Goal: Transaction & Acquisition: Purchase product/service

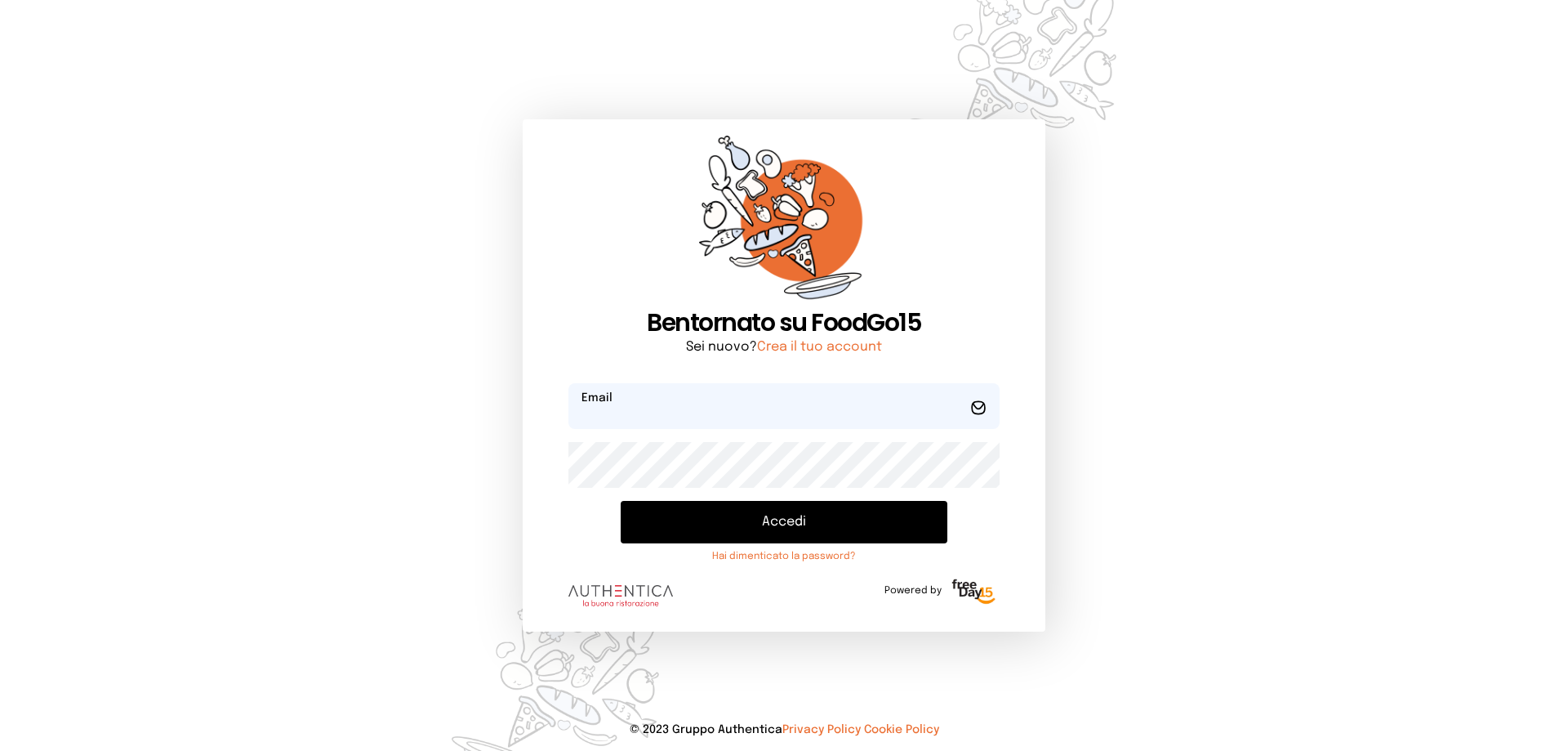
click at [733, 403] on input "email" at bounding box center [784, 406] width 431 height 46
type input "**********"
click at [621, 501] on button "Accedi" at bounding box center [784, 522] width 327 height 42
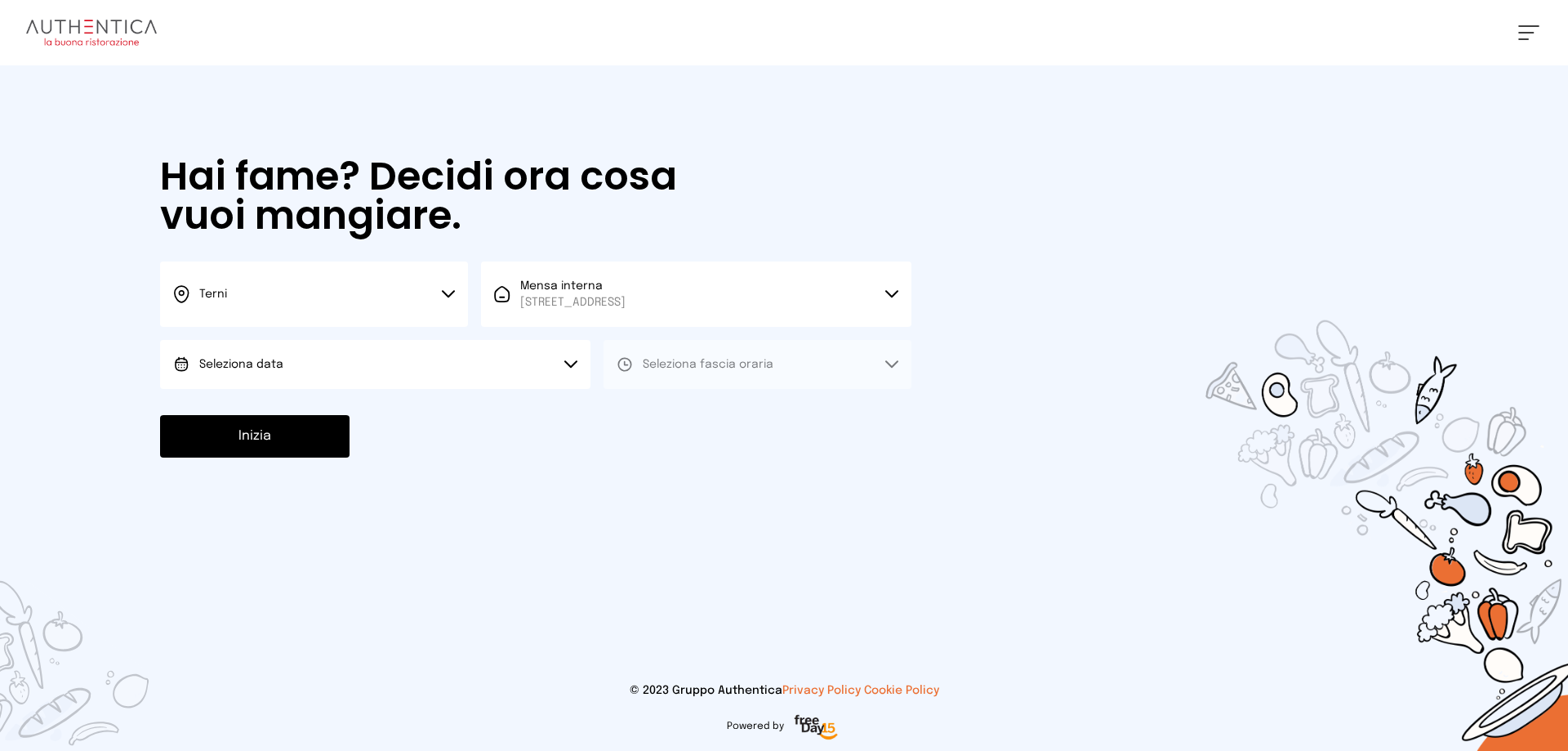
click at [314, 358] on button "Seleziona data" at bounding box center [374, 365] width 430 height 49
click at [300, 399] on li "[DATE], [DATE]" at bounding box center [374, 410] width 430 height 42
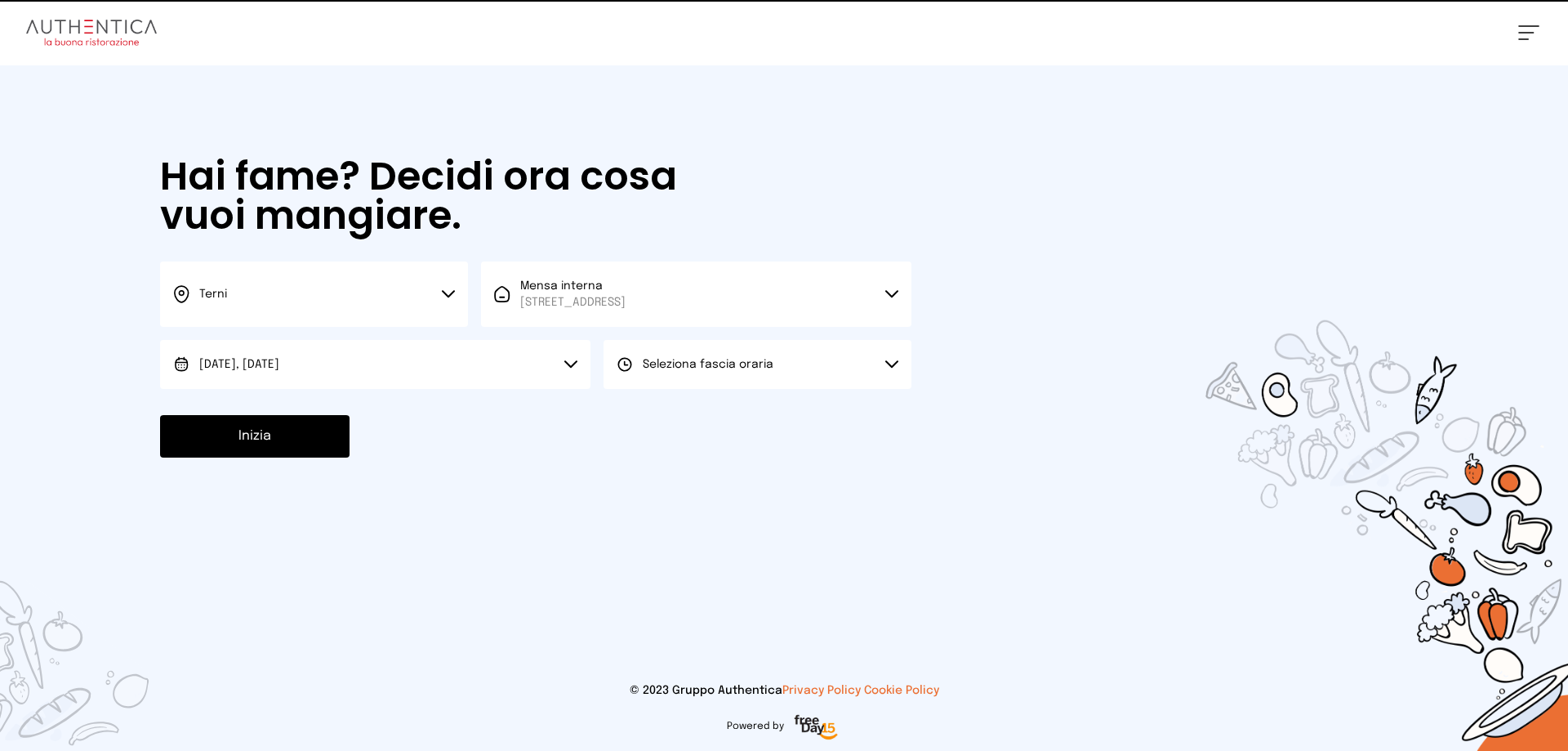
click at [696, 358] on span "Seleziona fascia oraria" at bounding box center [707, 365] width 131 height 16
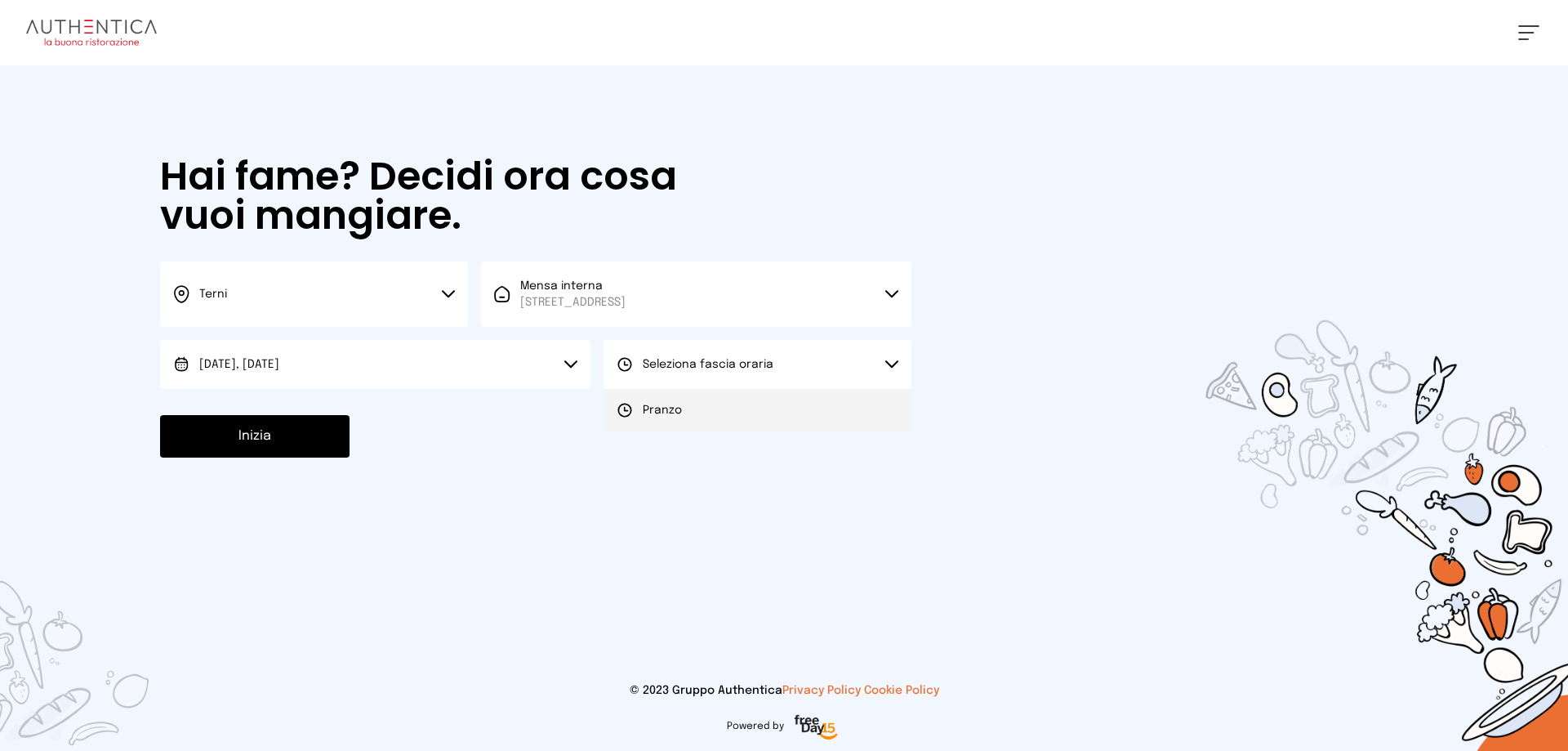
drag, startPoint x: 646, startPoint y: 412, endPoint x: 361, endPoint y: 393, distance: 285.6
click at [645, 412] on span "Pranzo" at bounding box center [661, 410] width 39 height 16
click at [260, 431] on button "Inizia" at bounding box center [254, 436] width 189 height 42
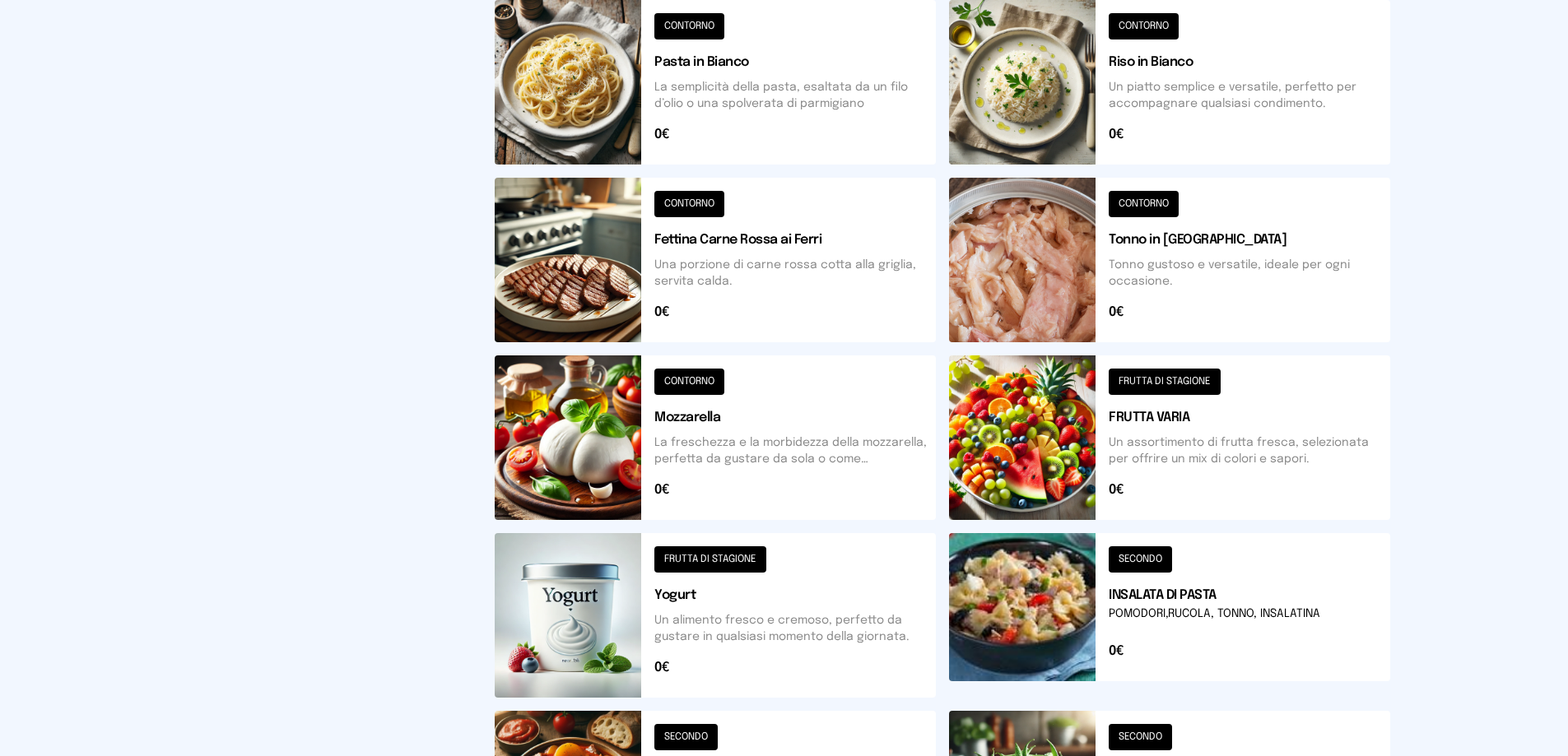
scroll to position [260, 0]
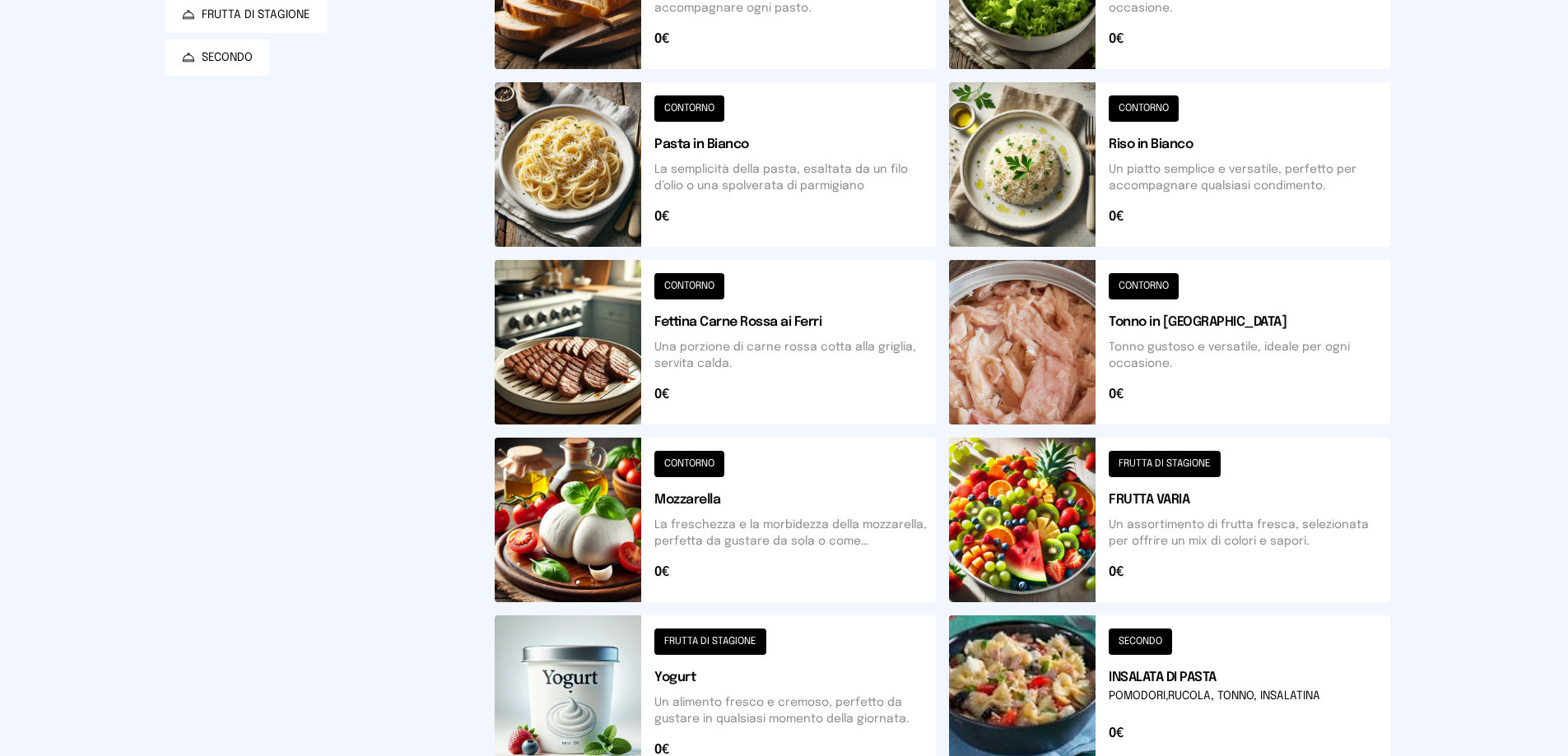
click at [1038, 169] on button at bounding box center [1169, 164] width 441 height 164
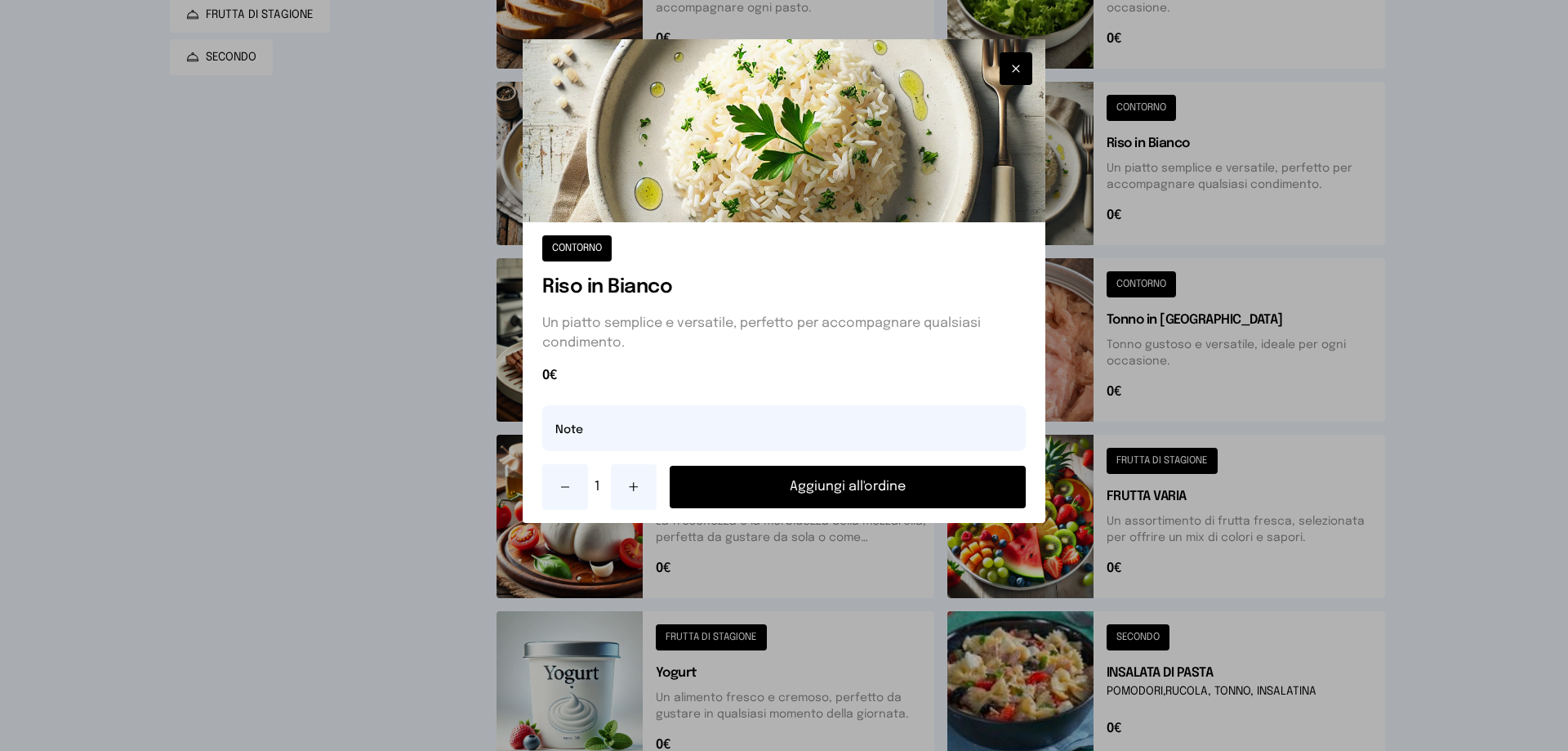
click at [869, 483] on button "Aggiungi all'ordine" at bounding box center [847, 487] width 356 height 42
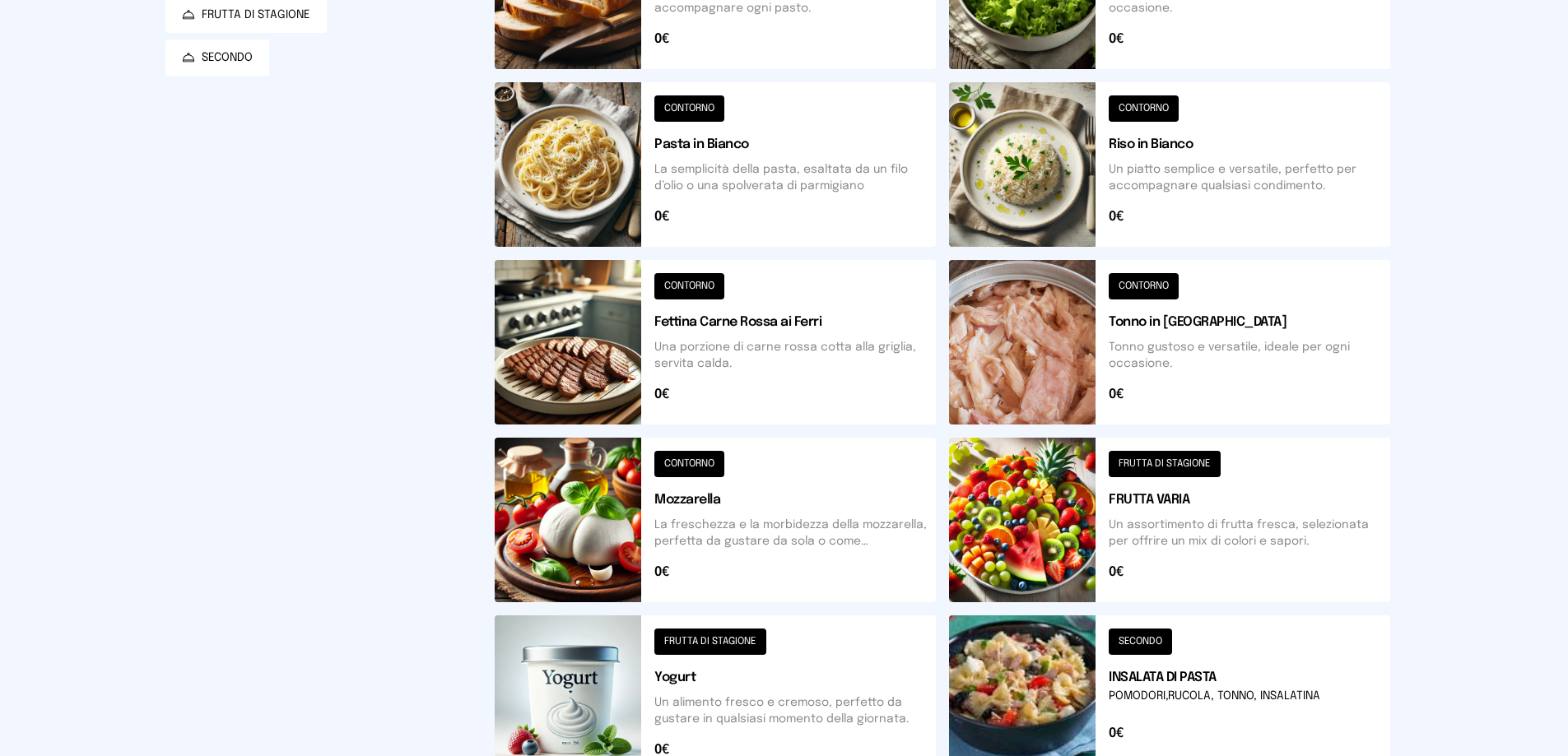
click at [567, 330] on button at bounding box center [714, 342] width 441 height 164
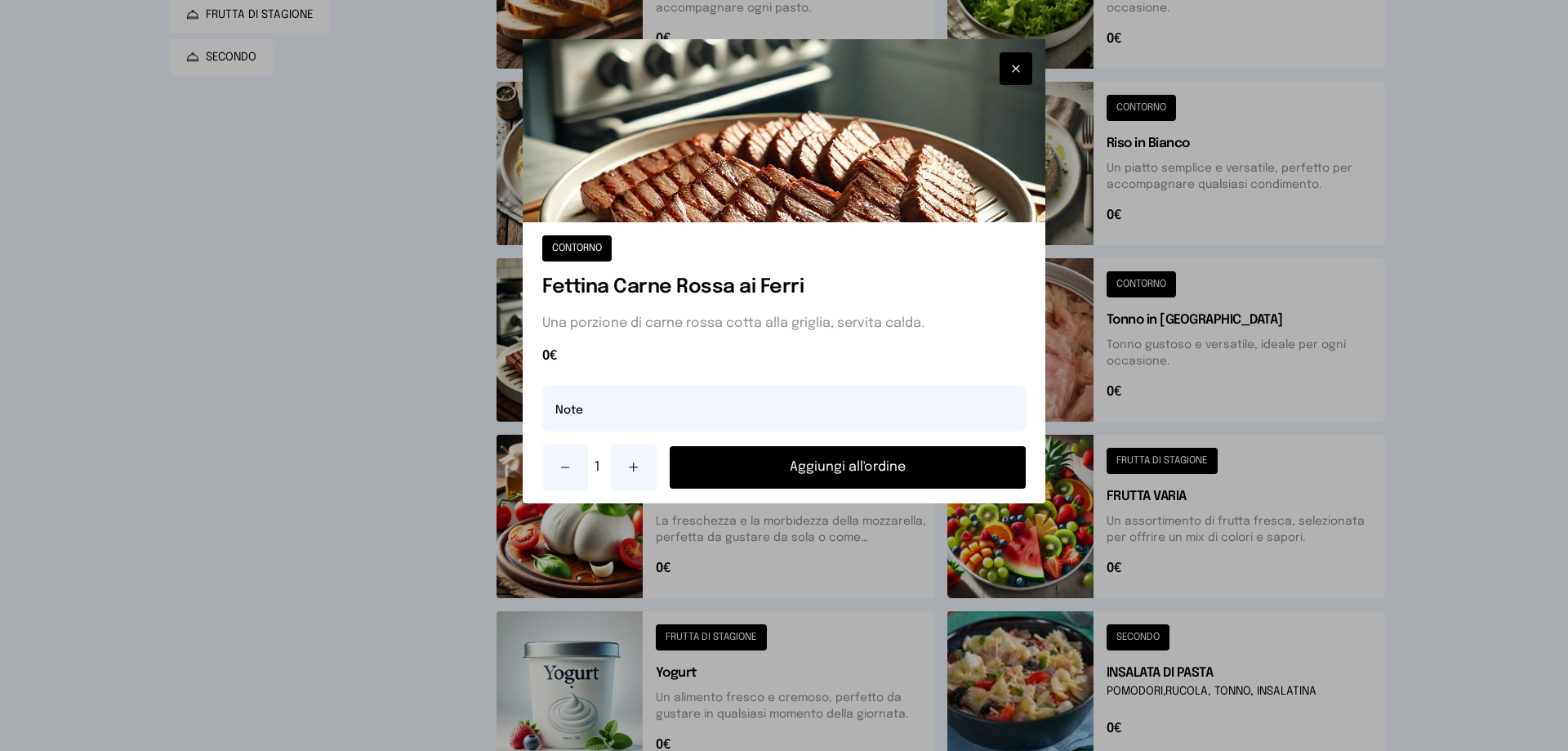
click at [752, 468] on button "Aggiungi all'ordine" at bounding box center [847, 467] width 356 height 42
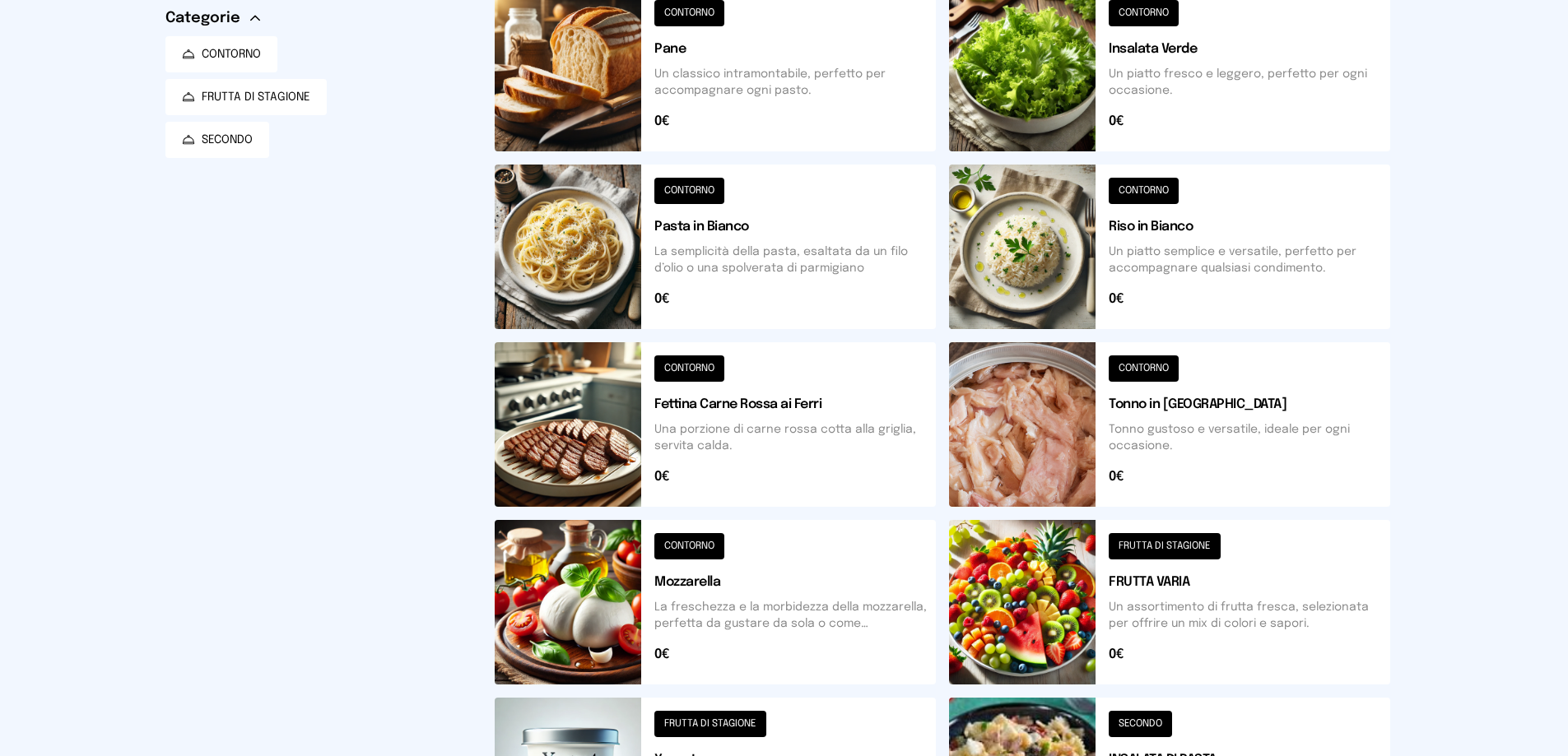
scroll to position [0, 0]
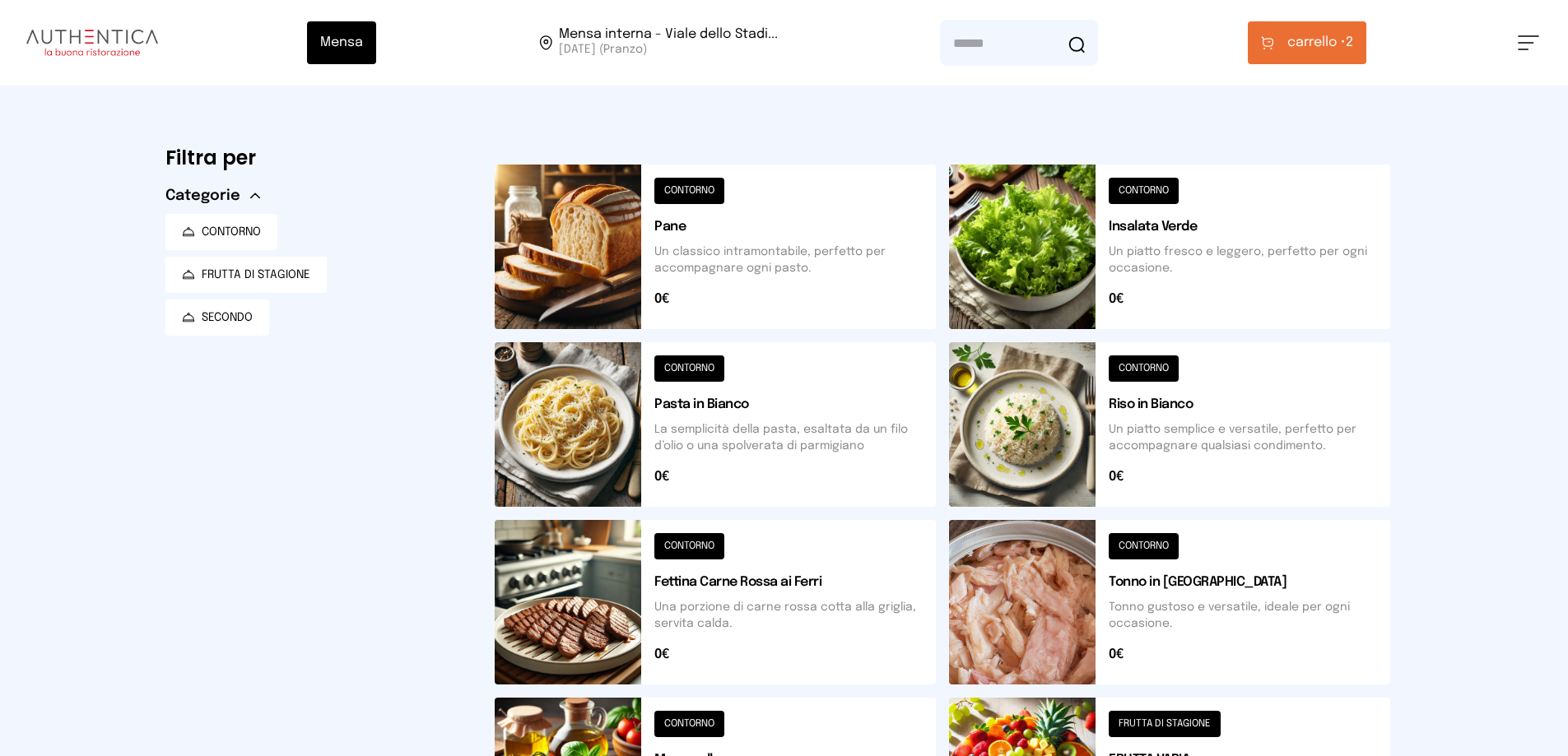
click at [991, 235] on button at bounding box center [1169, 246] width 441 height 164
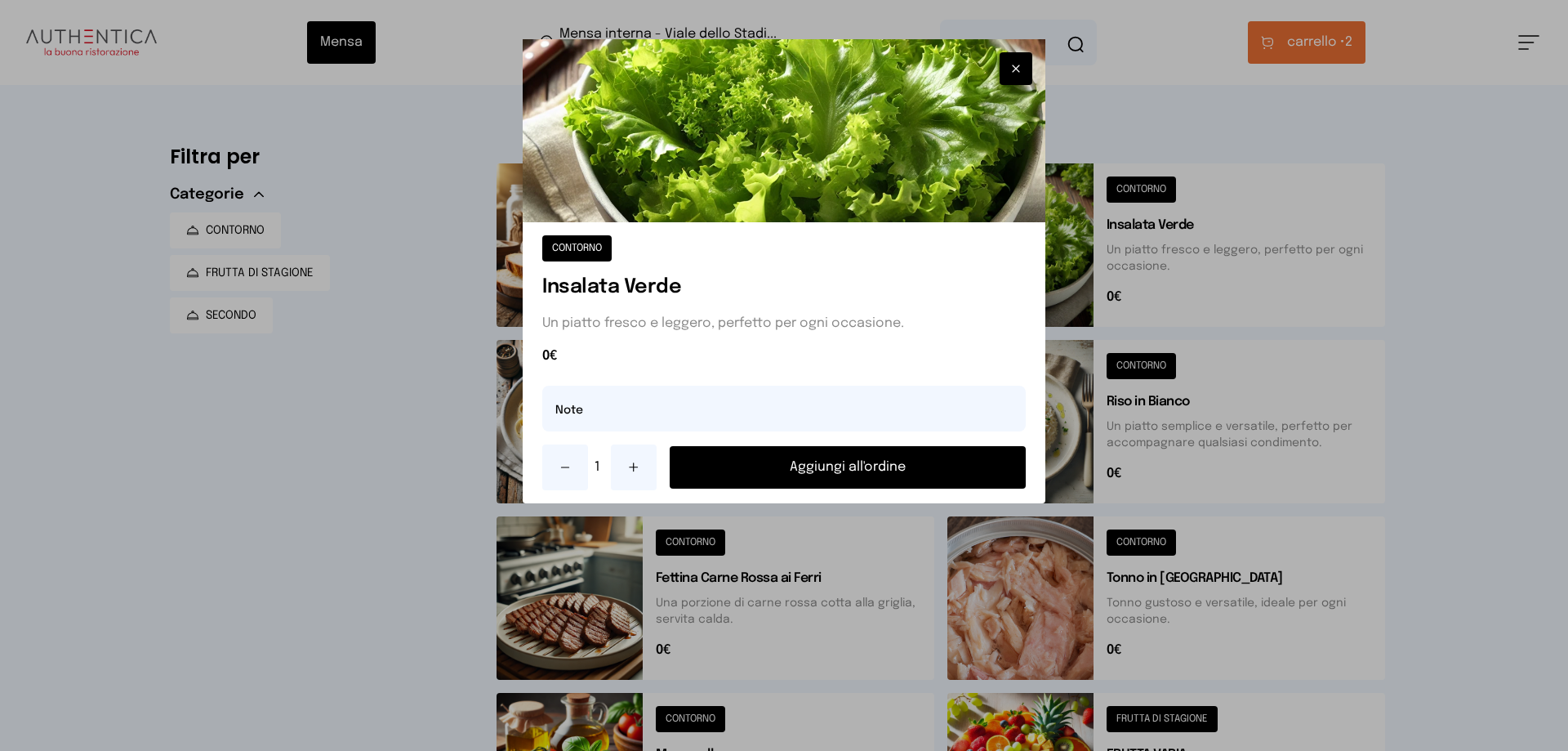
click at [822, 462] on button "Aggiungi all'ordine" at bounding box center [847, 467] width 356 height 42
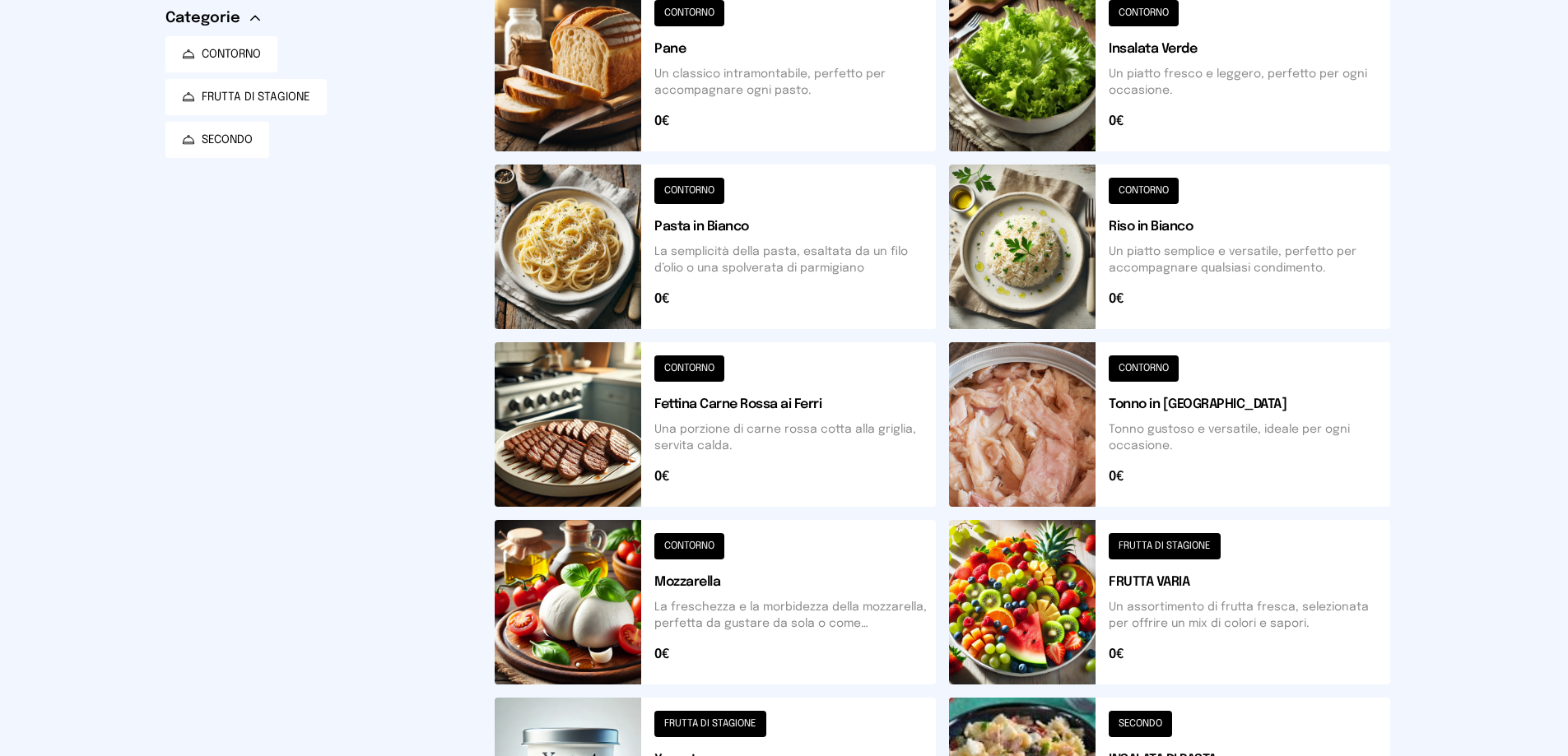
scroll to position [507, 0]
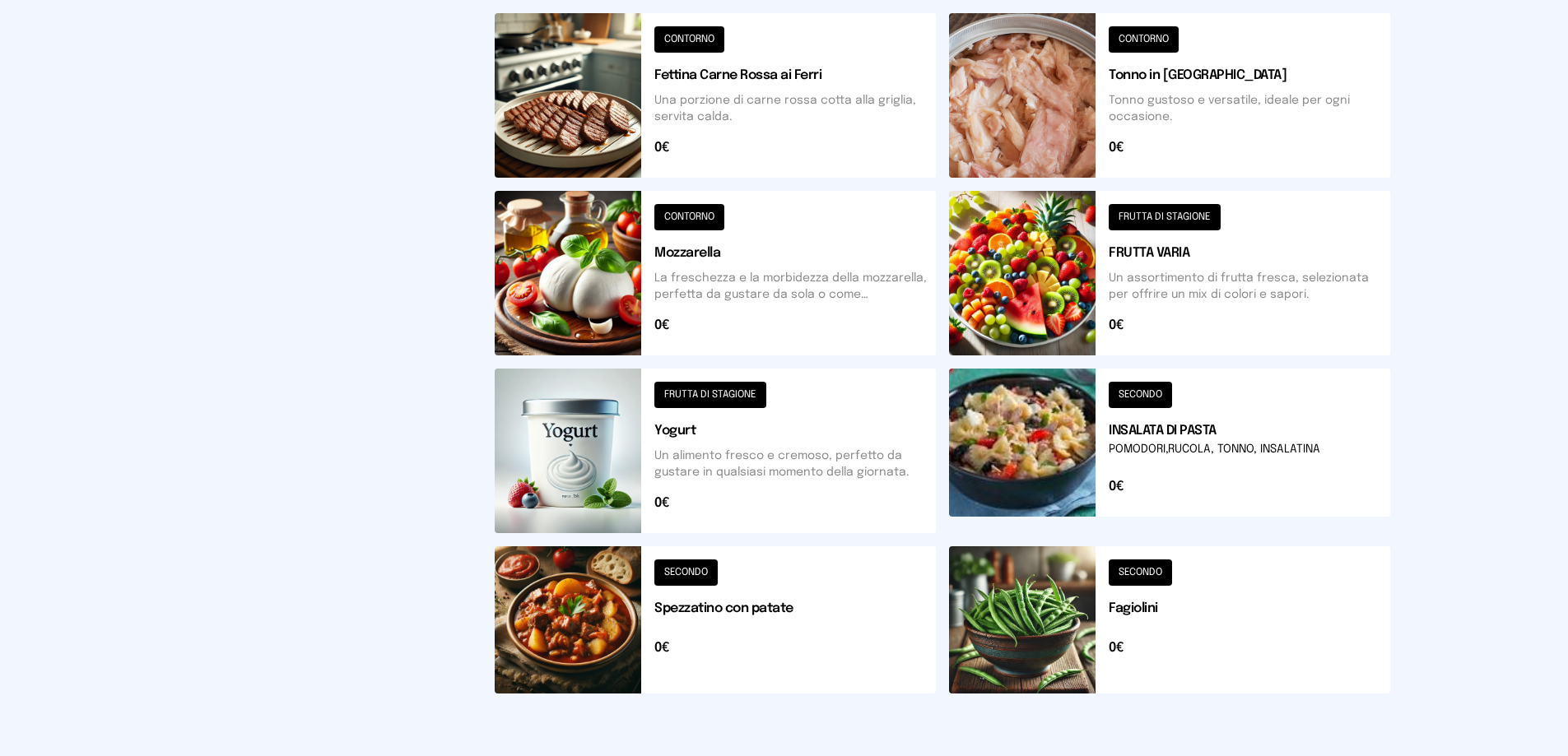
click at [701, 426] on button at bounding box center [714, 451] width 441 height 164
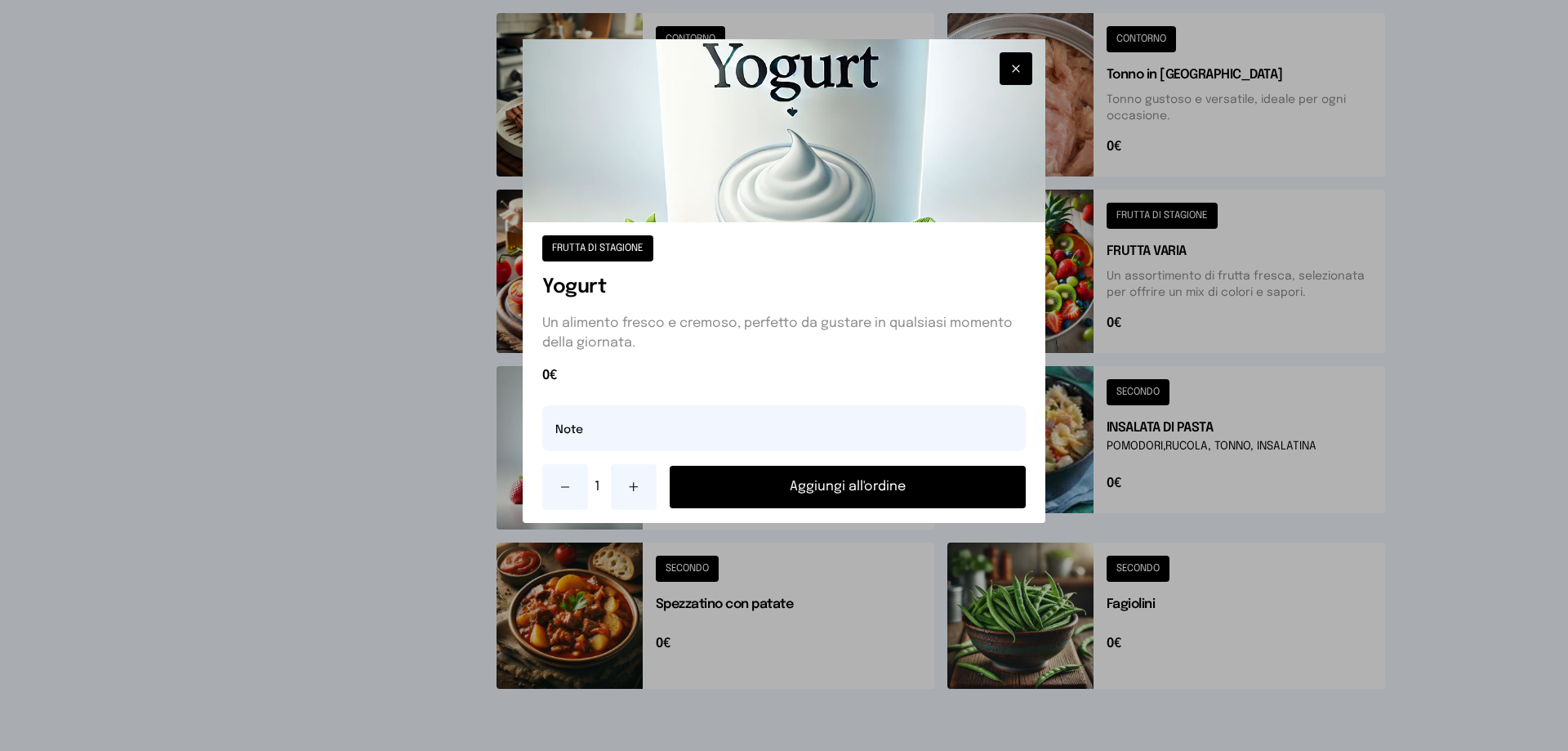
click at [739, 475] on button "Aggiungi all'ordine" at bounding box center [847, 487] width 356 height 42
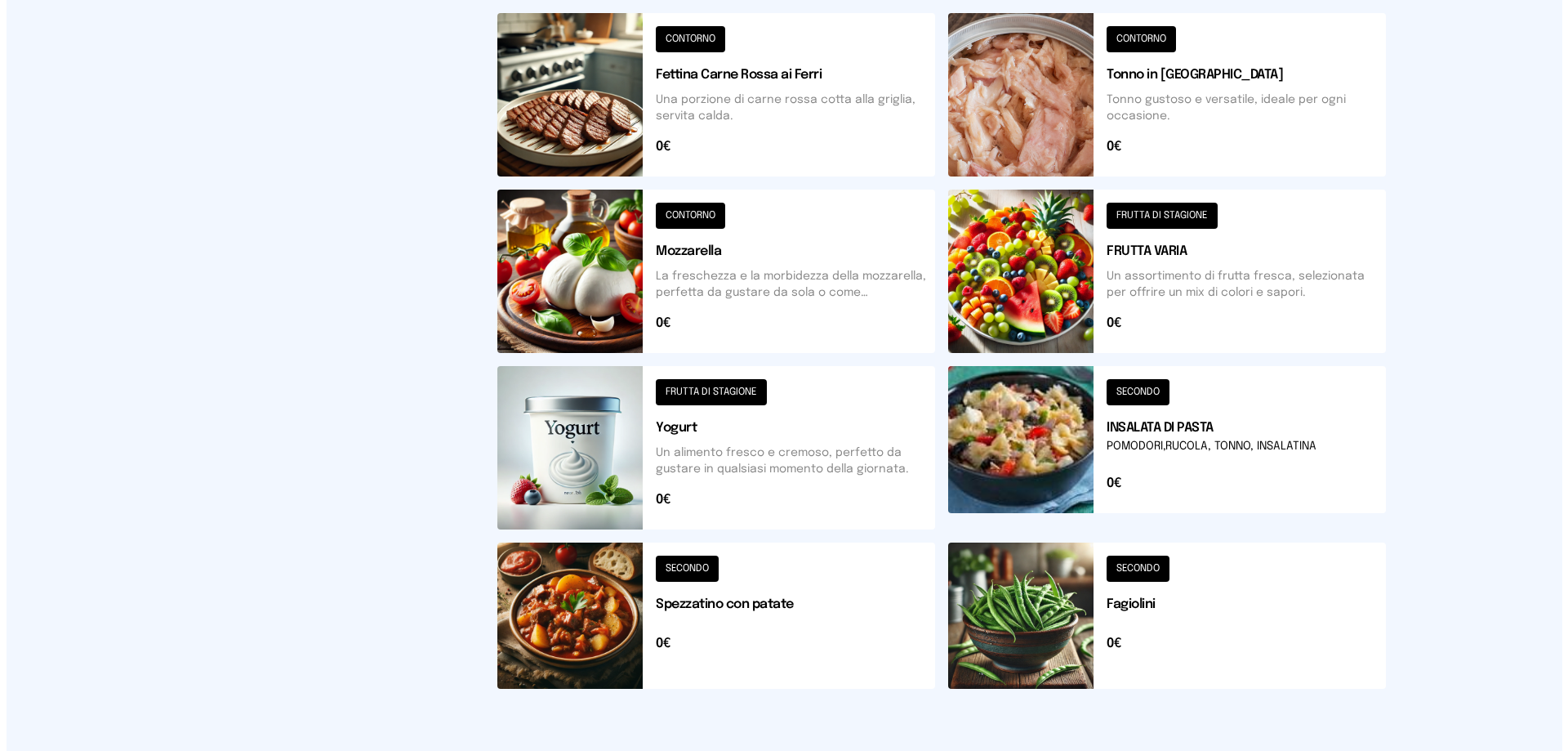
scroll to position [0, 0]
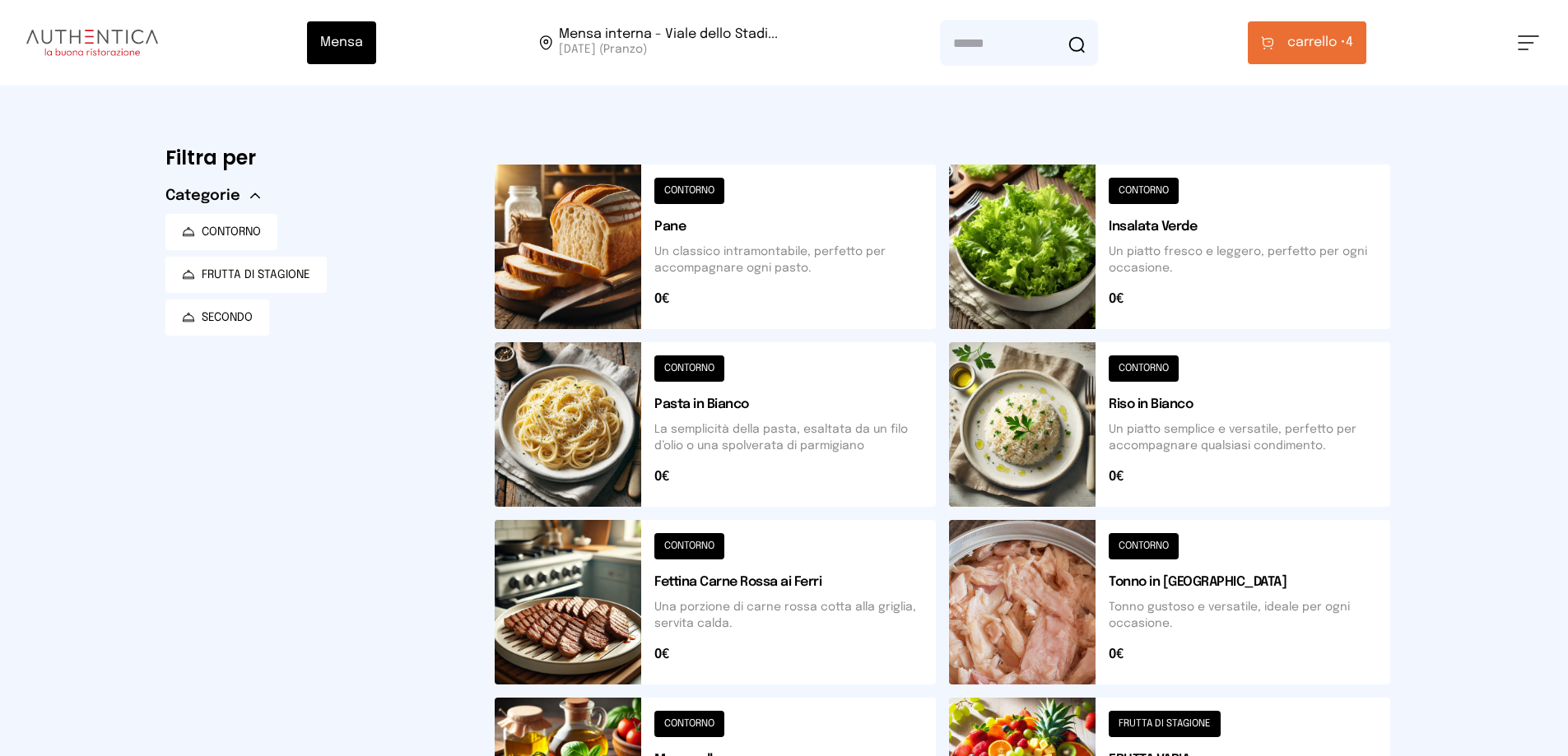
click at [1312, 40] on span "carrello •" at bounding box center [1316, 43] width 58 height 20
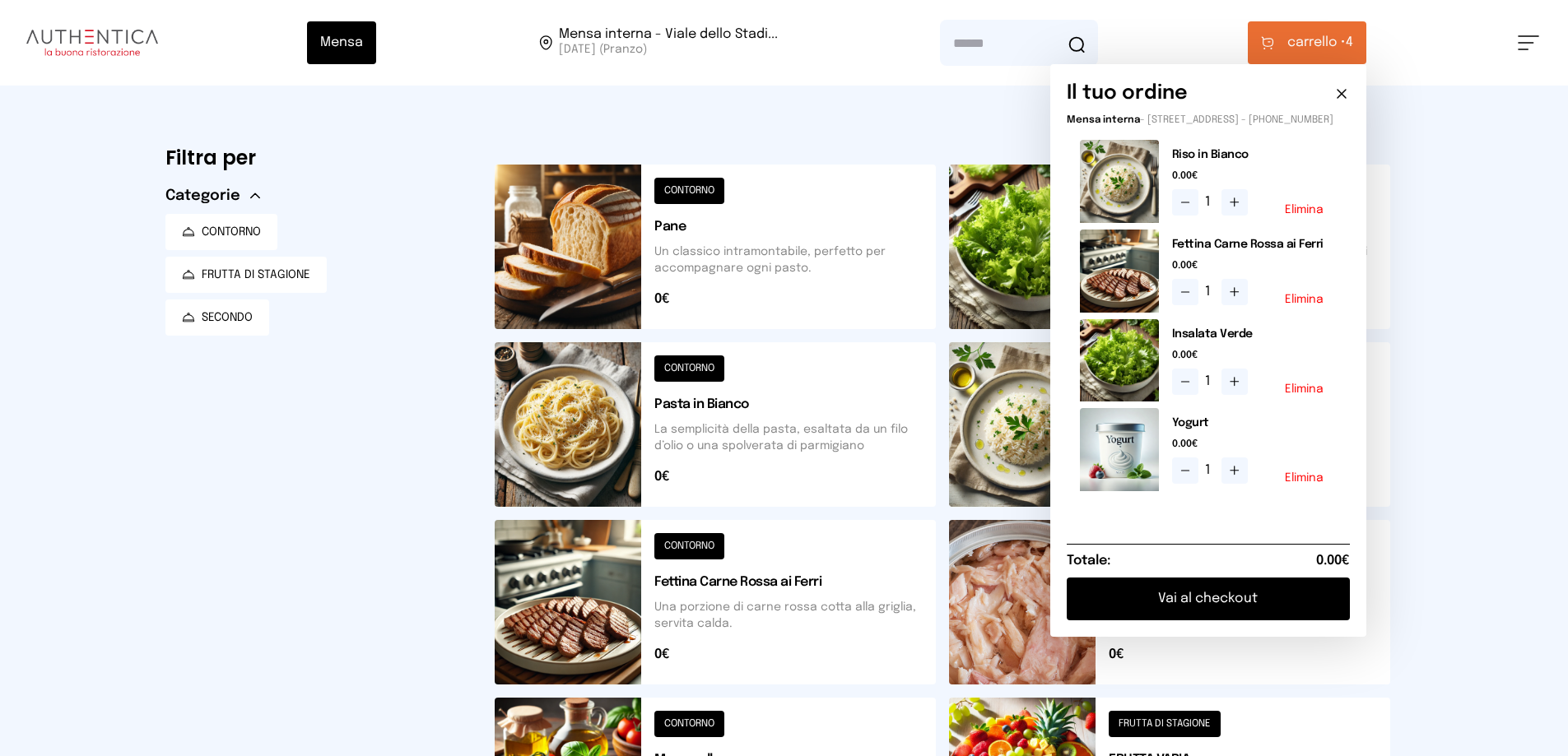
click at [1146, 608] on button "Vai al checkout" at bounding box center [1207, 599] width 283 height 43
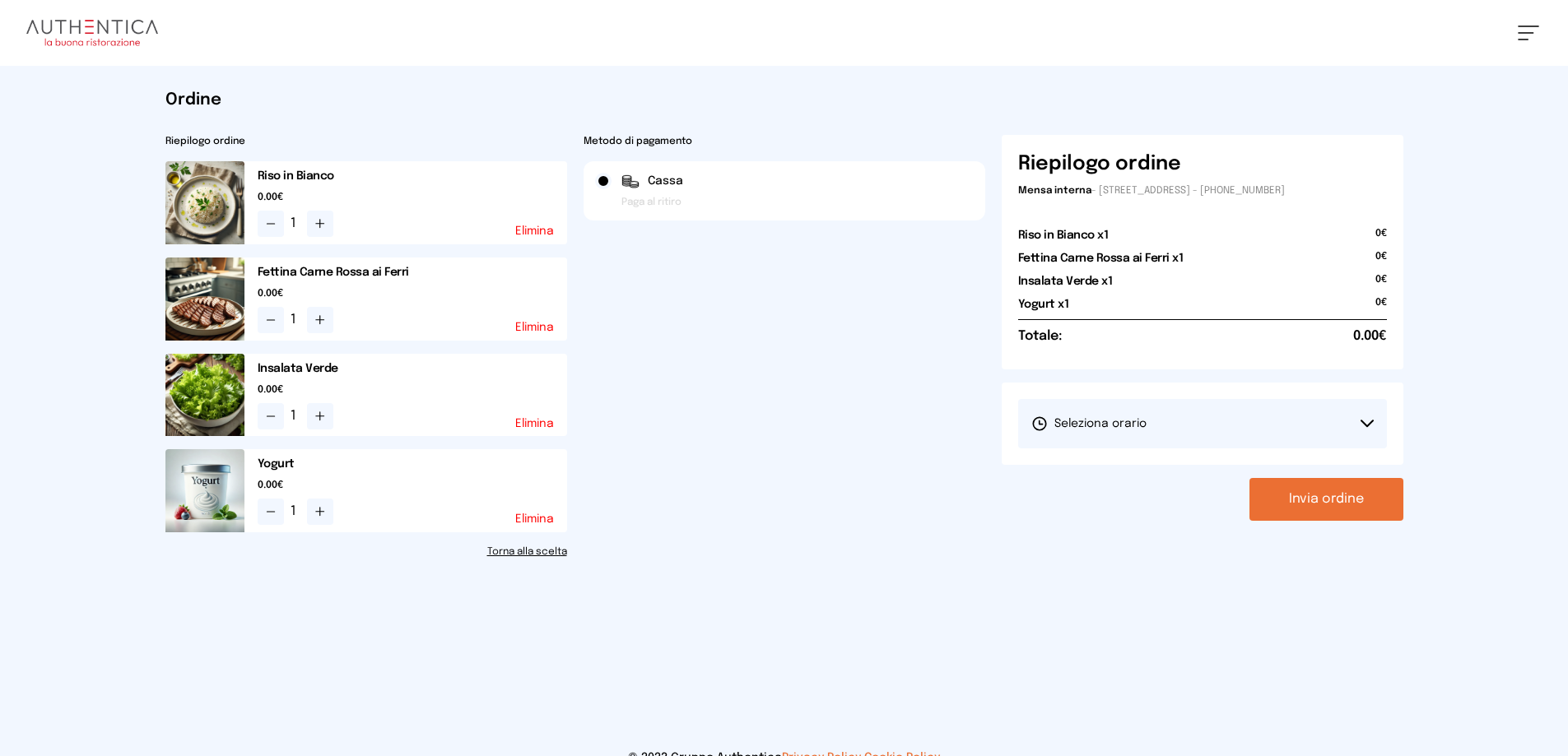
click at [1174, 433] on button "Seleziona orario" at bounding box center [1203, 423] width 369 height 49
click at [1141, 479] on li "1° Turno (13:00 - 15:00)" at bounding box center [1203, 469] width 369 height 43
click at [1308, 487] on button "Invia ordine" at bounding box center [1325, 499] width 154 height 43
